Goal: Transaction & Acquisition: Purchase product/service

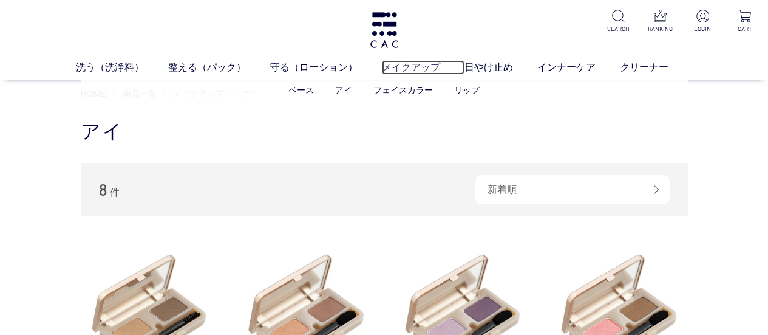
click at [422, 67] on link "メイクアップ" at bounding box center [423, 67] width 83 height 15
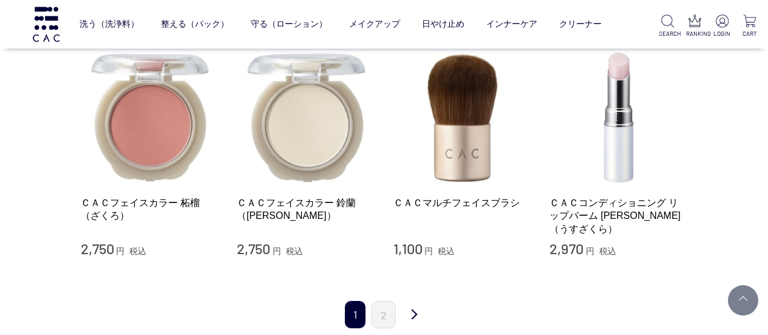
scroll to position [1336, 0]
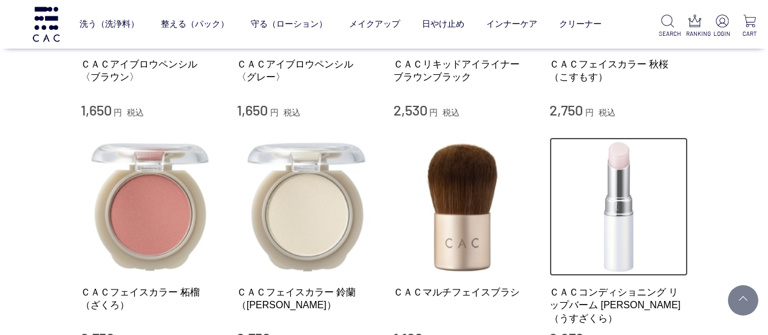
click at [626, 178] on img at bounding box center [619, 206] width 138 height 138
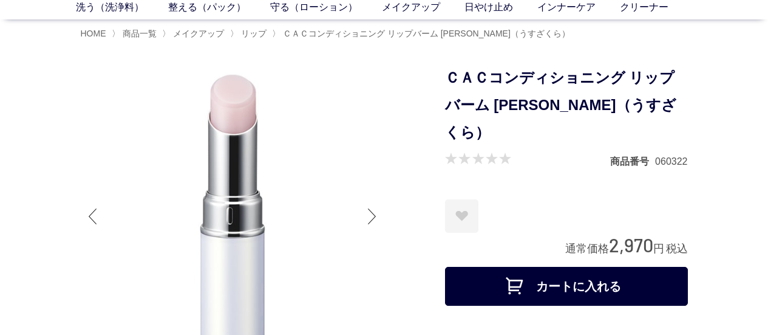
scroll to position [61, 0]
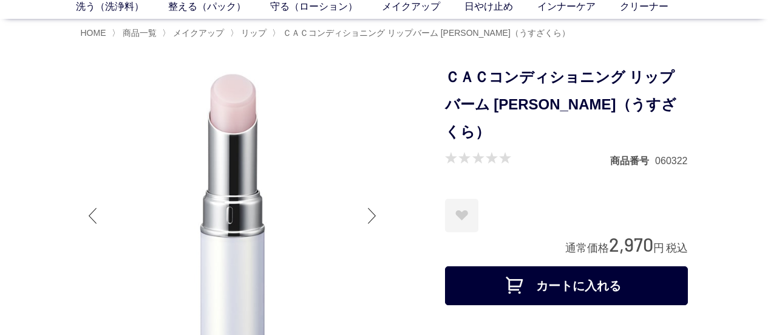
click at [571, 266] on button "カートに入れる" at bounding box center [566, 285] width 243 height 39
